Goal: Transaction & Acquisition: Purchase product/service

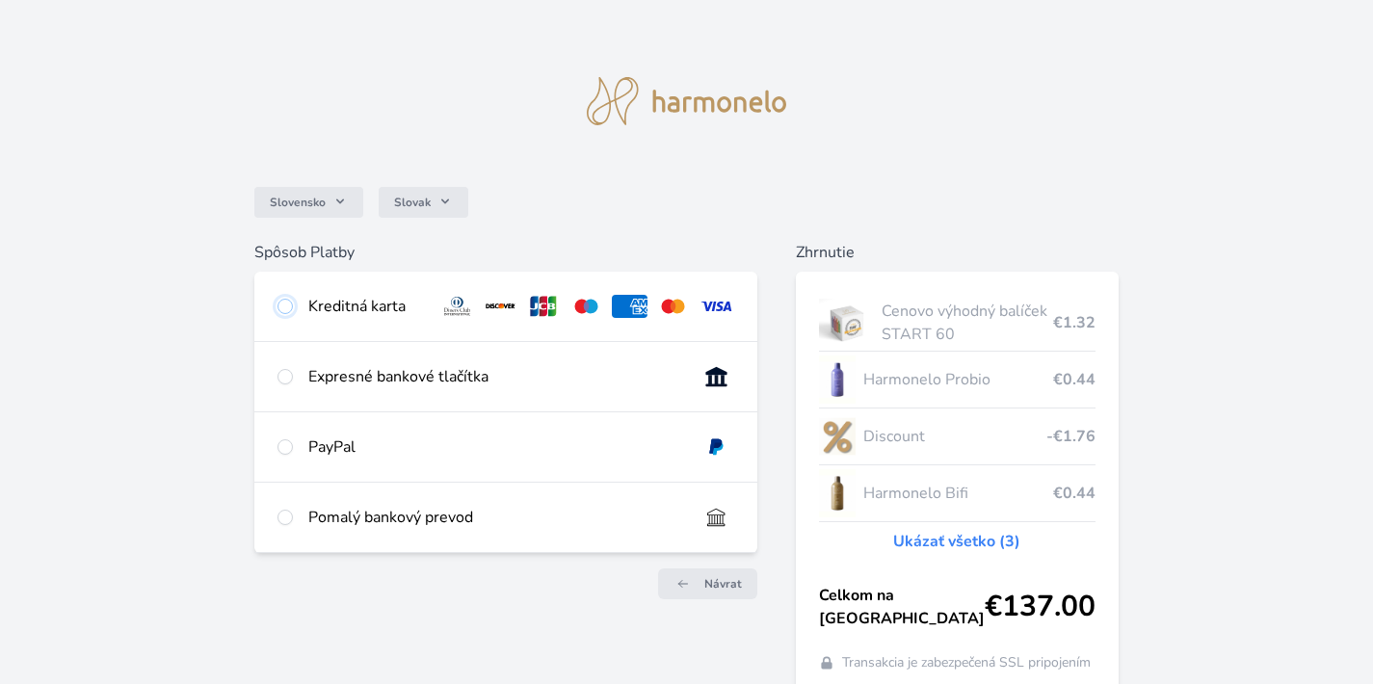
click at [288, 299] on input "radio" at bounding box center [284, 306] width 15 height 15
radio input "true"
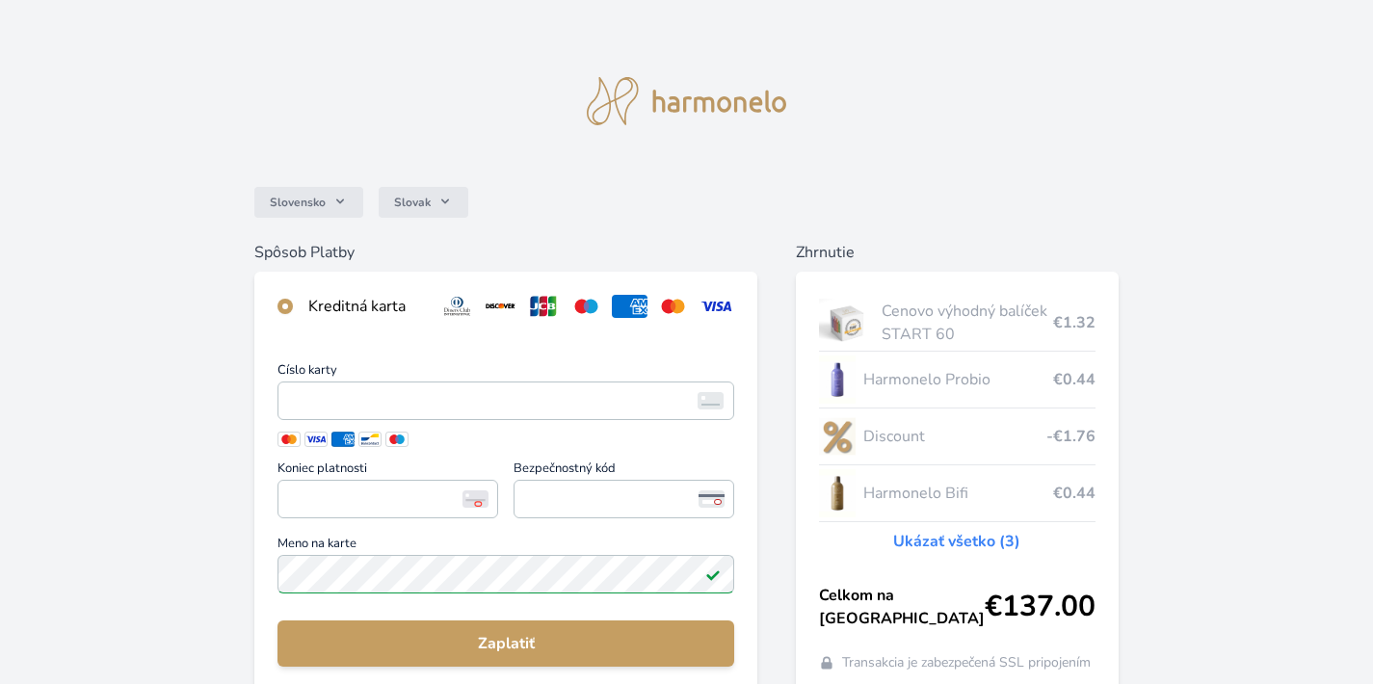
click at [318, 381] on span "Číslo karty" at bounding box center [505, 372] width 457 height 17
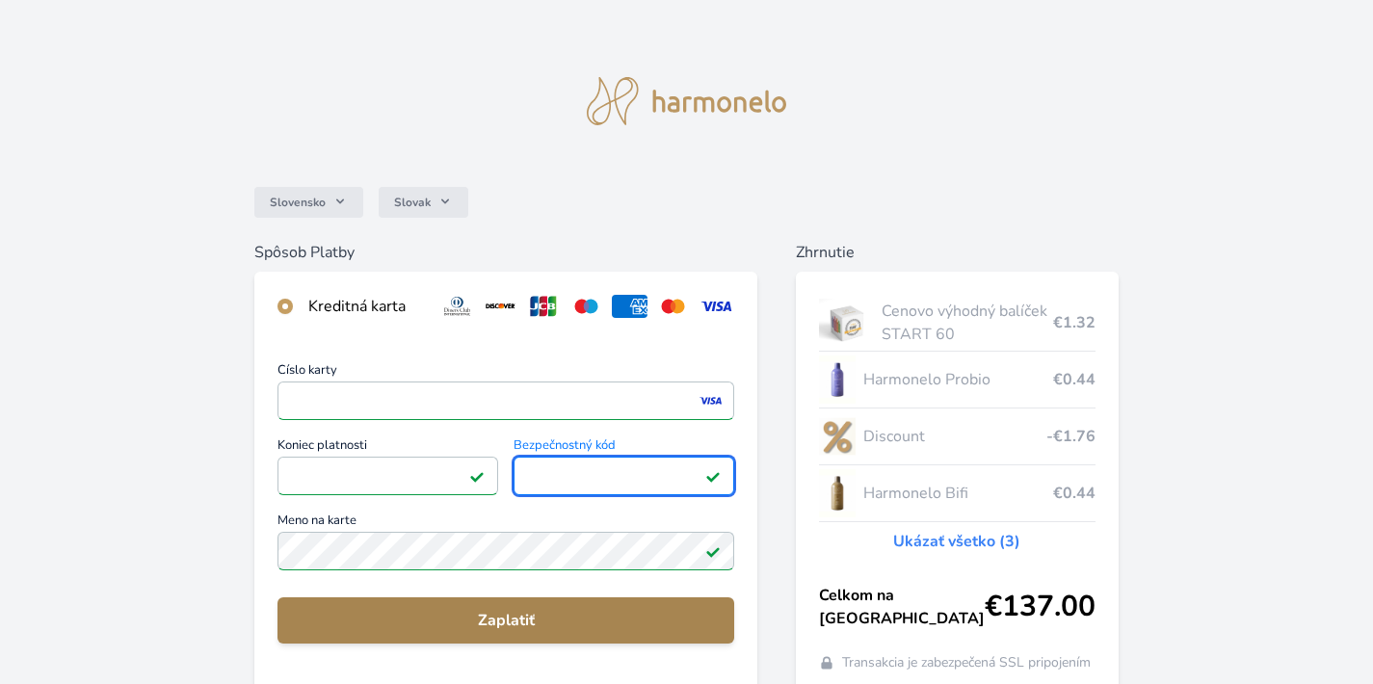
click at [535, 627] on span "Zaplatiť" at bounding box center [506, 620] width 426 height 23
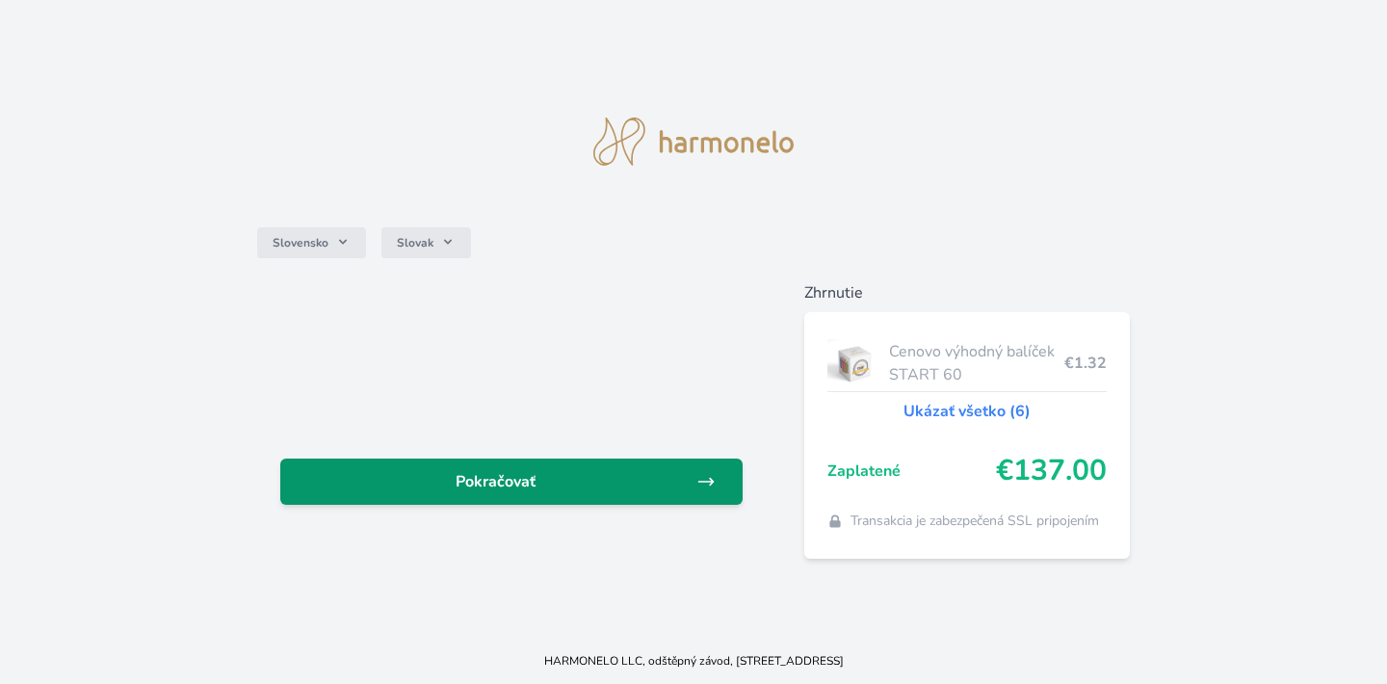
click at [538, 470] on span "Pokračovať" at bounding box center [496, 481] width 401 height 23
